Goal: Information Seeking & Learning: Learn about a topic

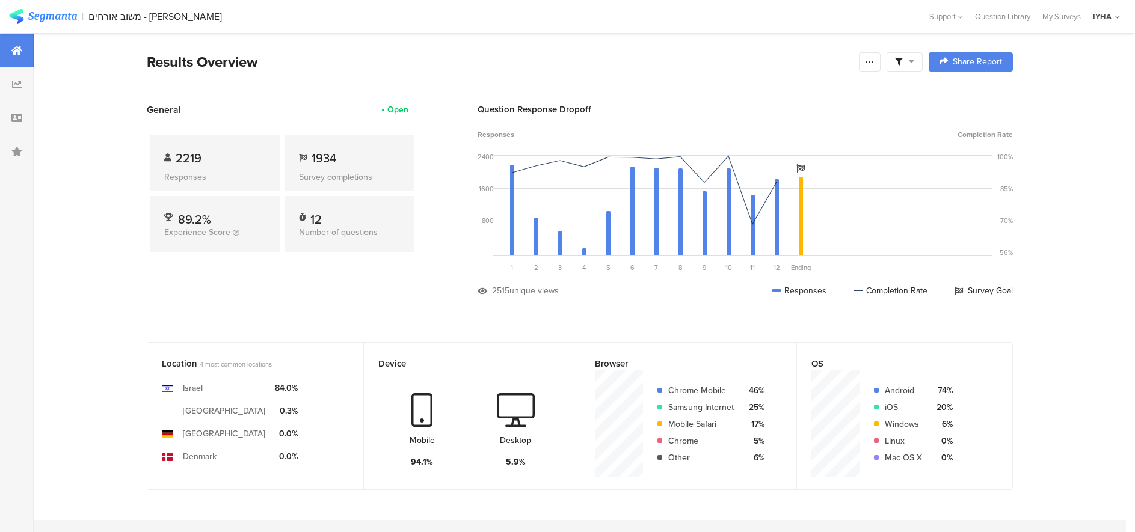
scroll to position [1232, 0]
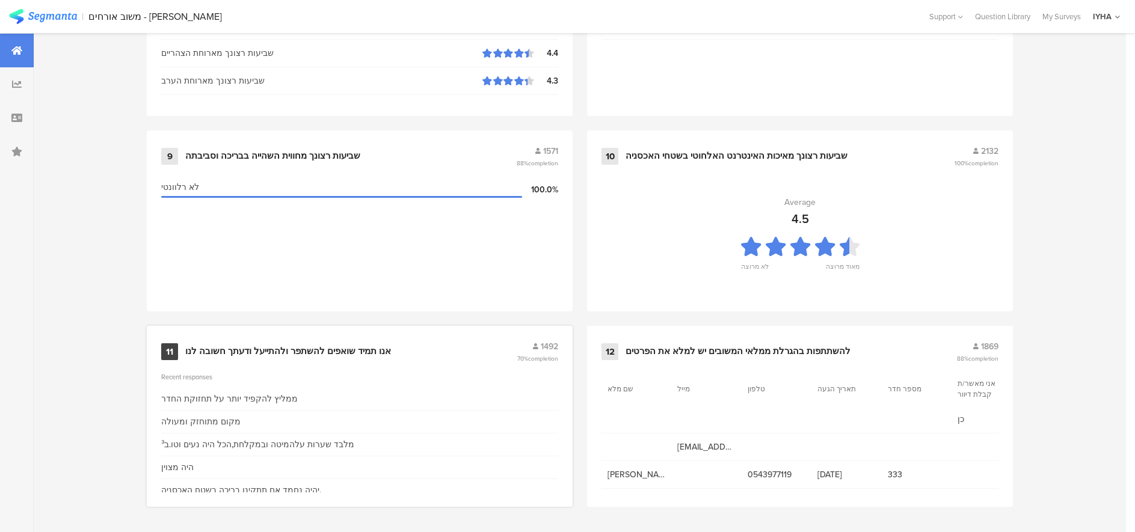
click at [332, 353] on div "אנו תמיד שואפים להשתפר ולהתייעל ודעתך חשובה לנו" at bounding box center [288, 352] width 206 height 12
